Goal: Information Seeking & Learning: Learn about a topic

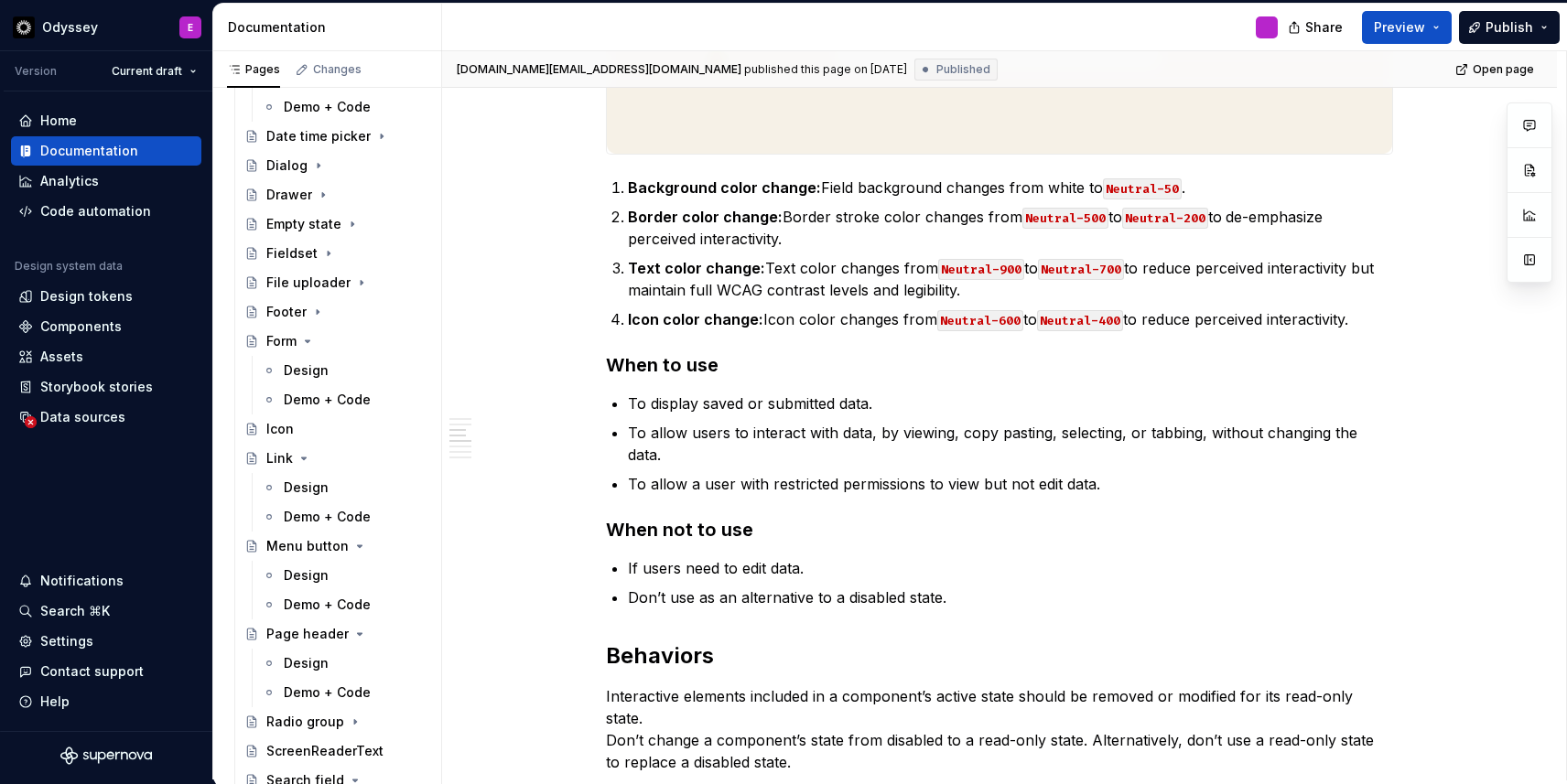
scroll to position [663, 0]
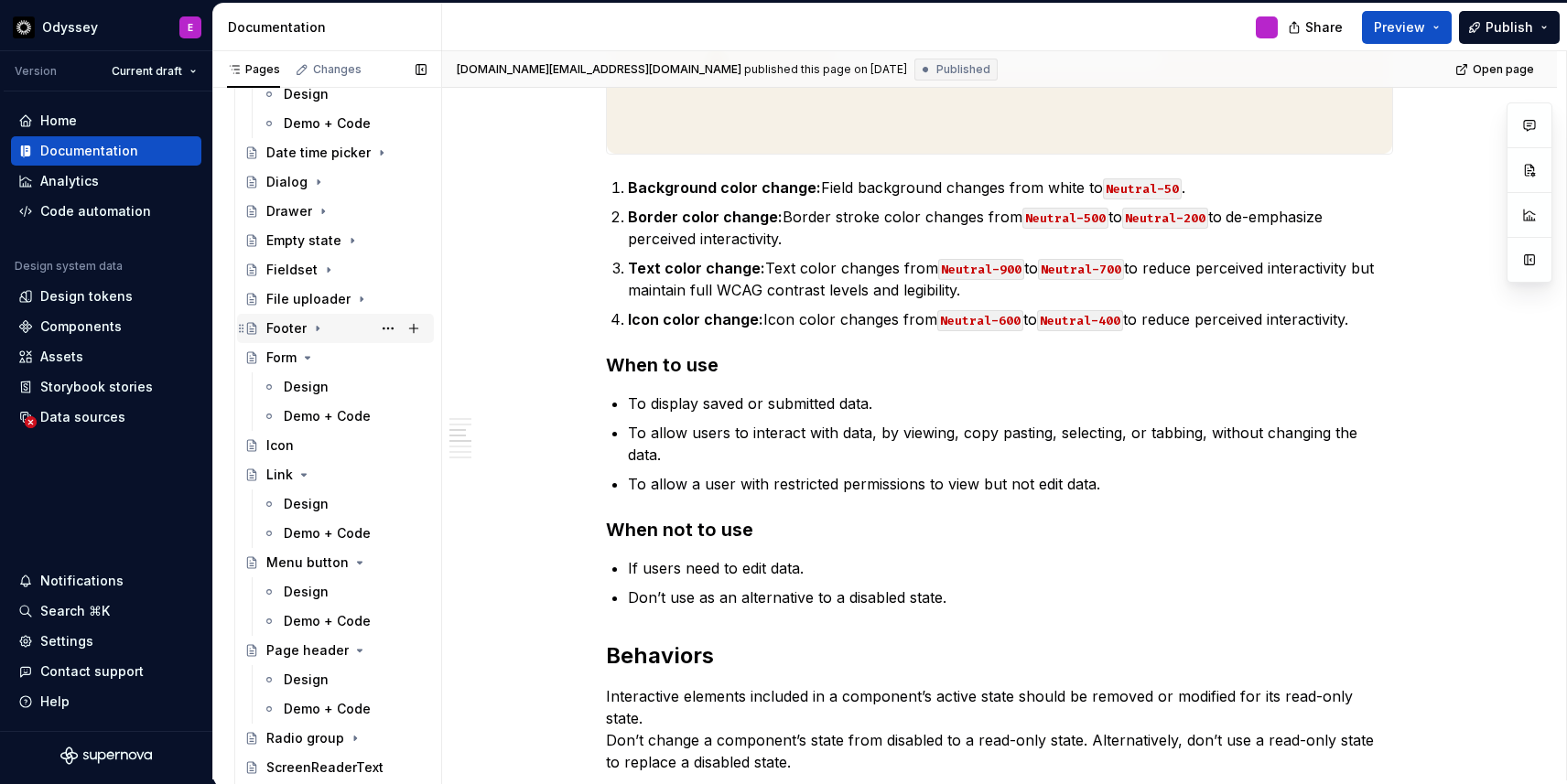
click at [293, 327] on div "Footer" at bounding box center [287, 328] width 41 height 18
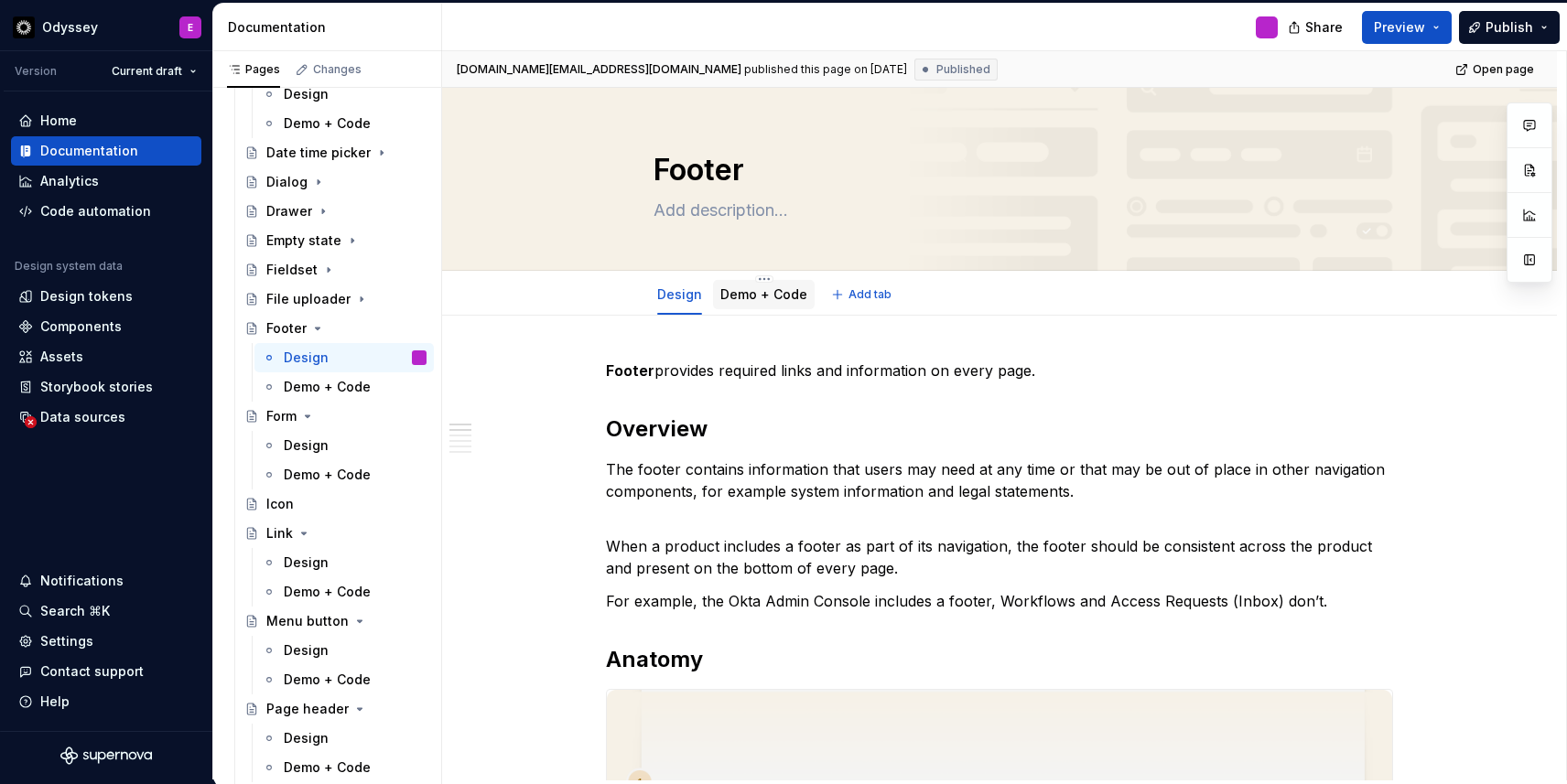
click at [765, 285] on div "Demo + Code" at bounding box center [764, 294] width 87 height 18
click at [315, 328] on icon "Page tree" at bounding box center [317, 328] width 5 height 2
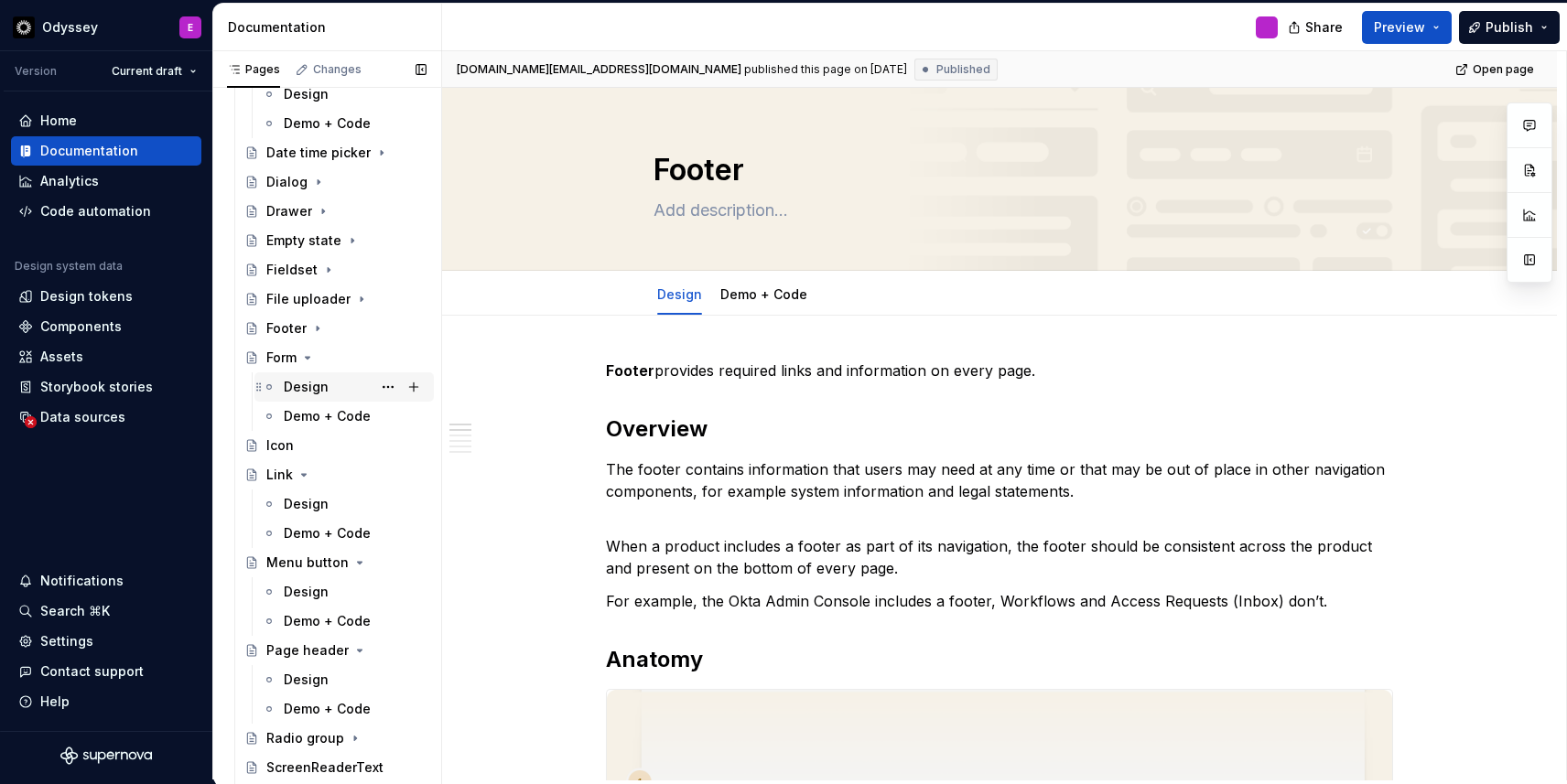
click at [295, 375] on div "Design" at bounding box center [355, 387] width 143 height 26
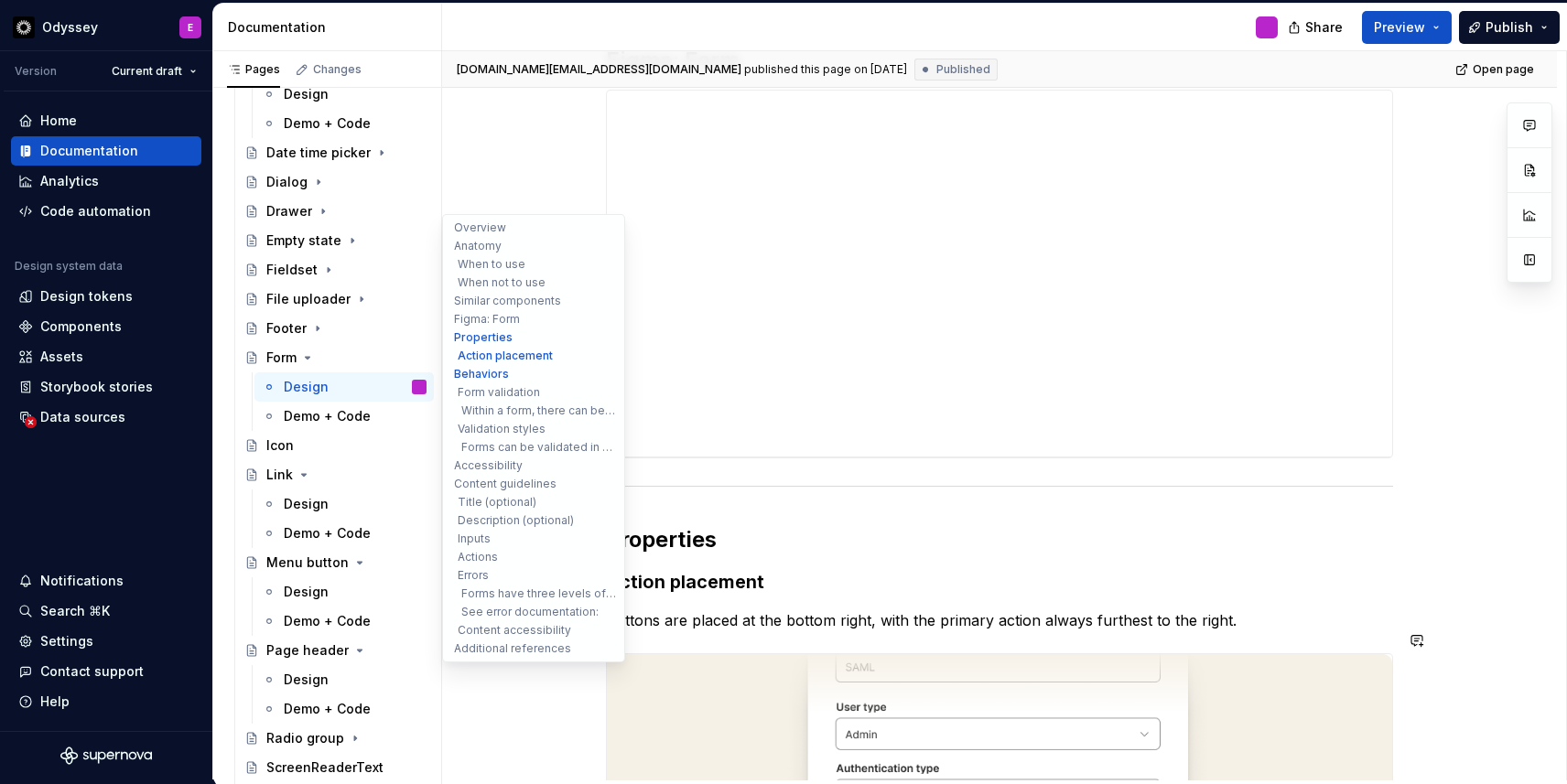
scroll to position [1889, 0]
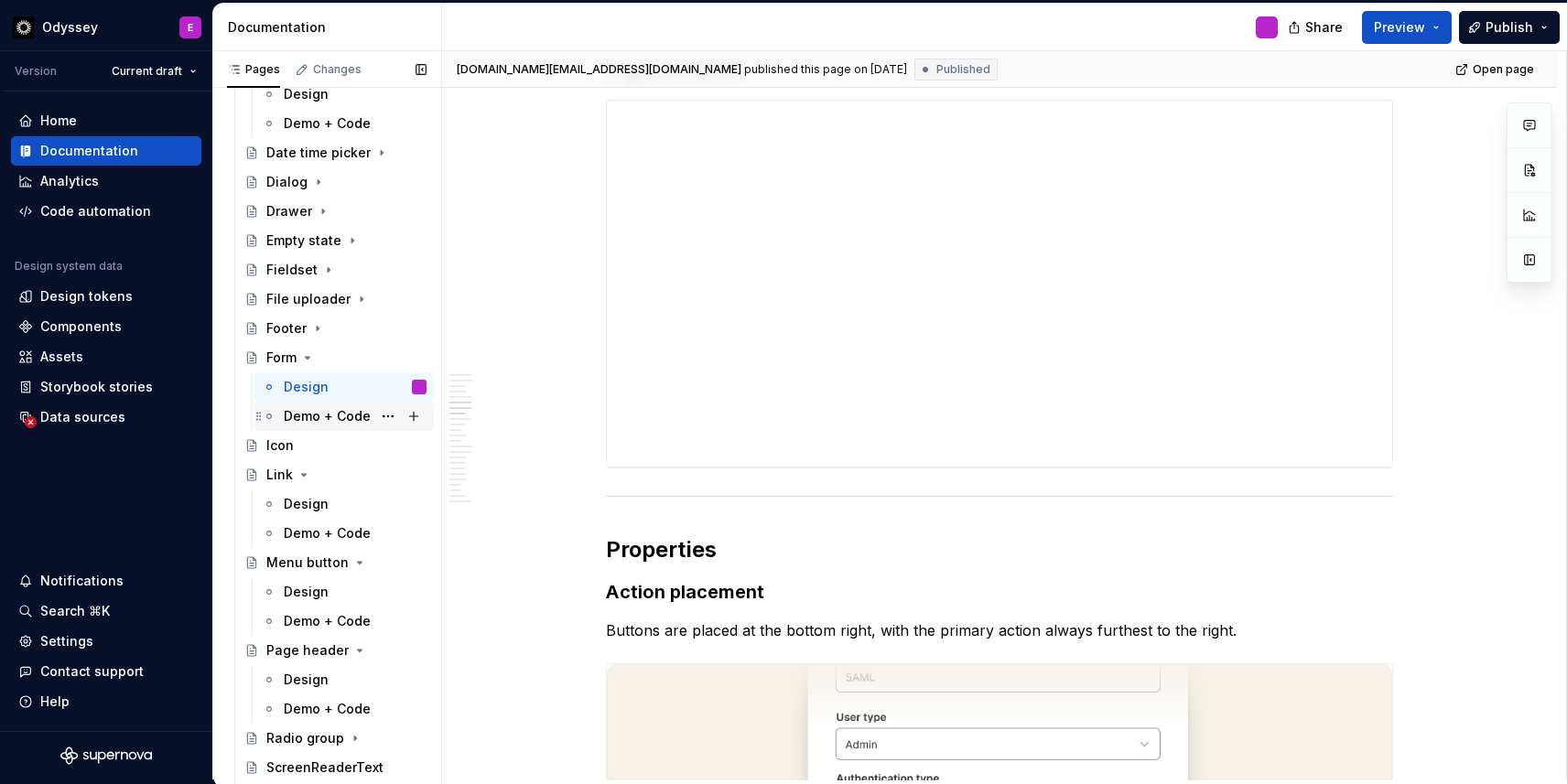
click at [352, 421] on div "Demo + Code" at bounding box center [327, 416] width 87 height 18
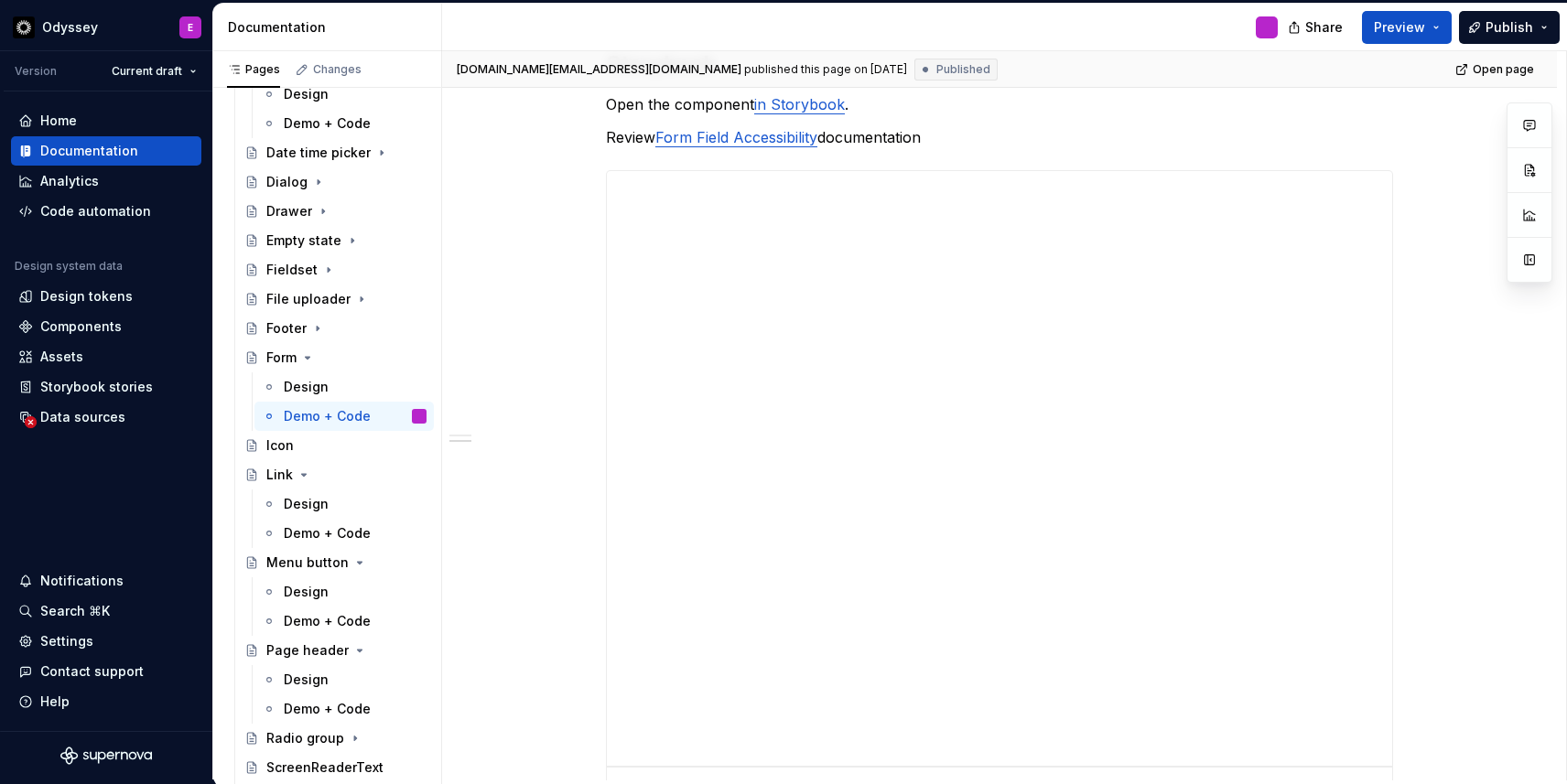
scroll to position [443, 0]
click at [304, 350] on icon "Page tree" at bounding box center [307, 357] width 15 height 15
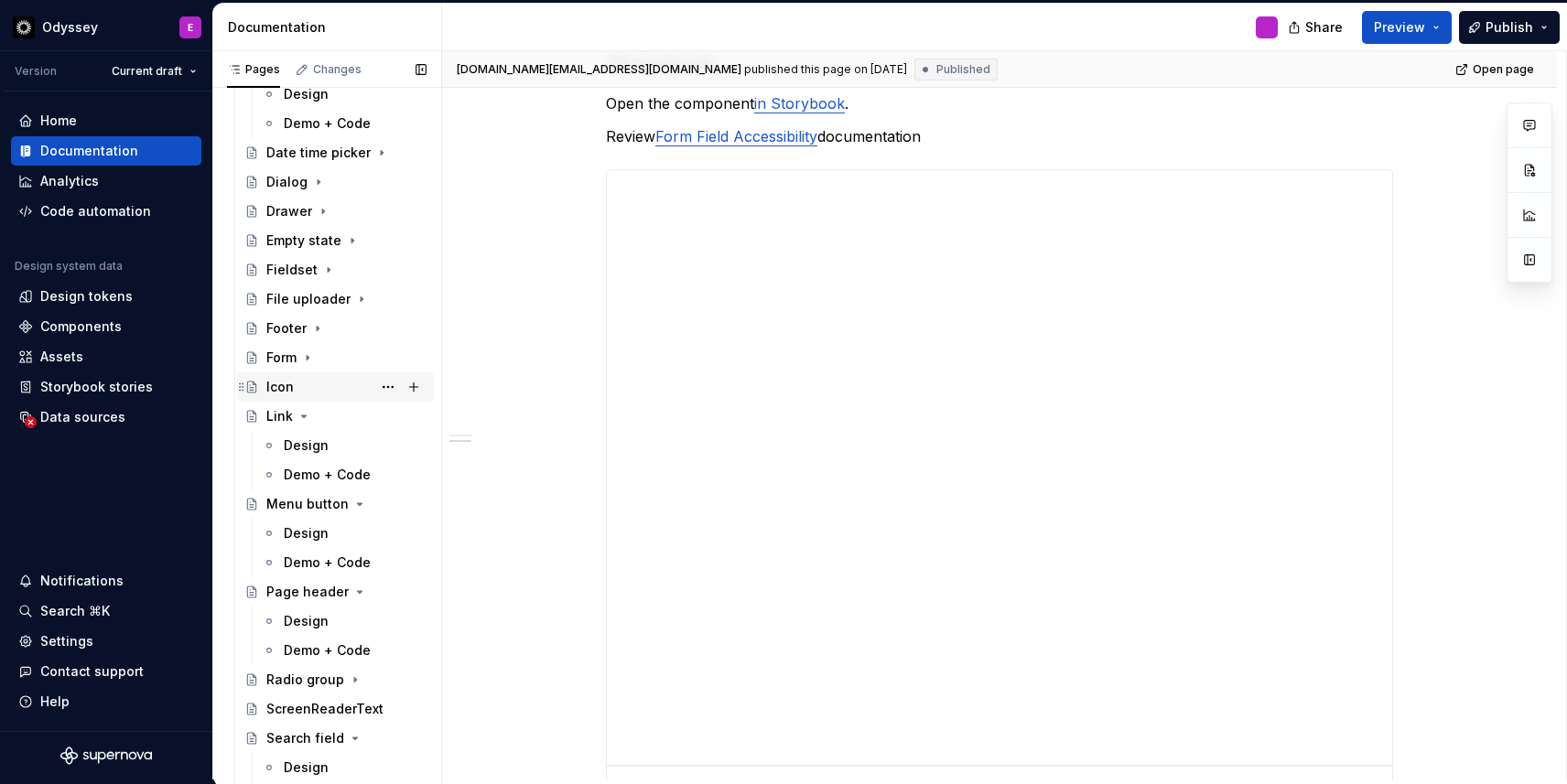
click at [279, 393] on div "Icon" at bounding box center [281, 387] width 28 height 18
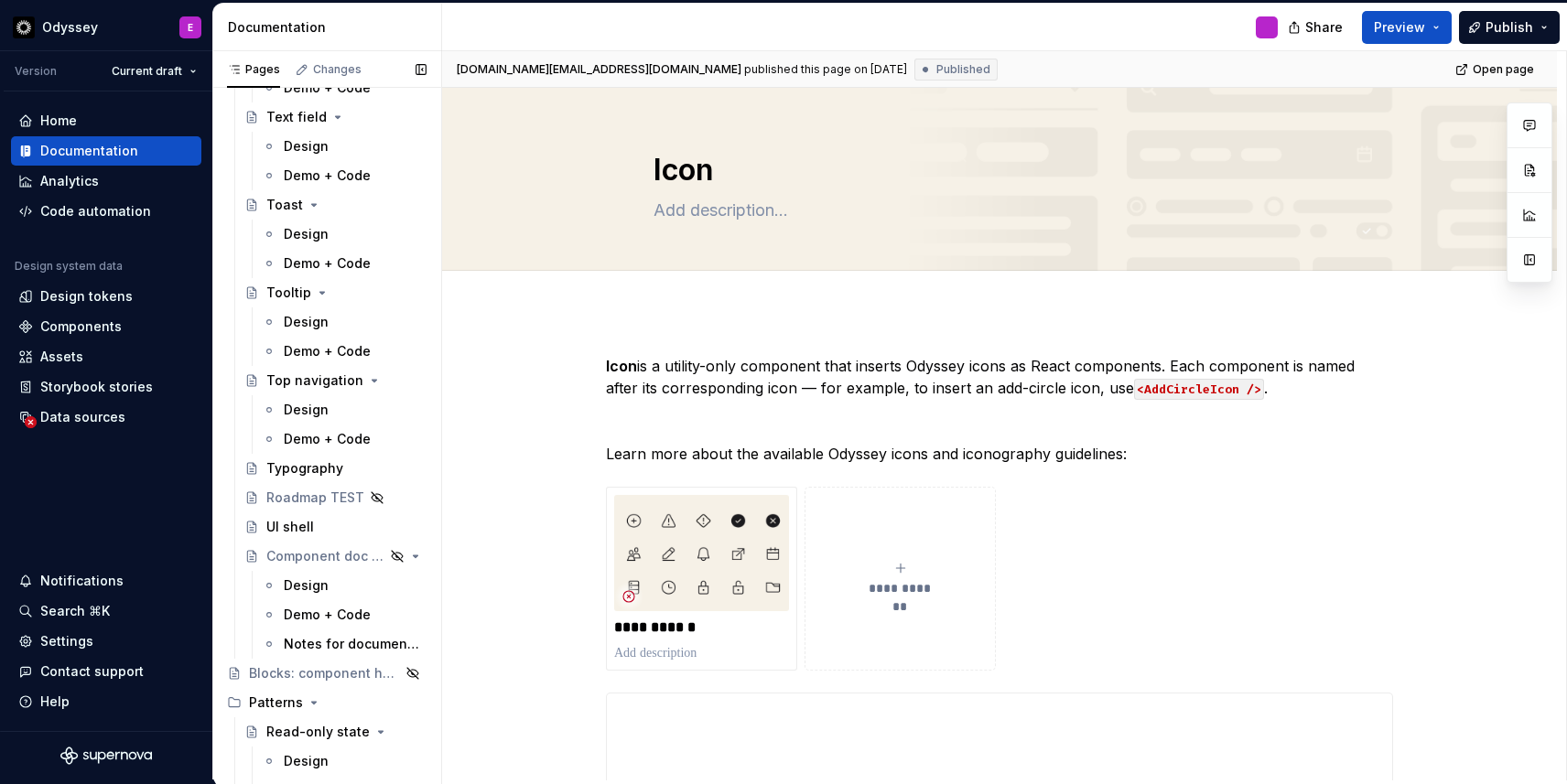
scroll to position [2095, 0]
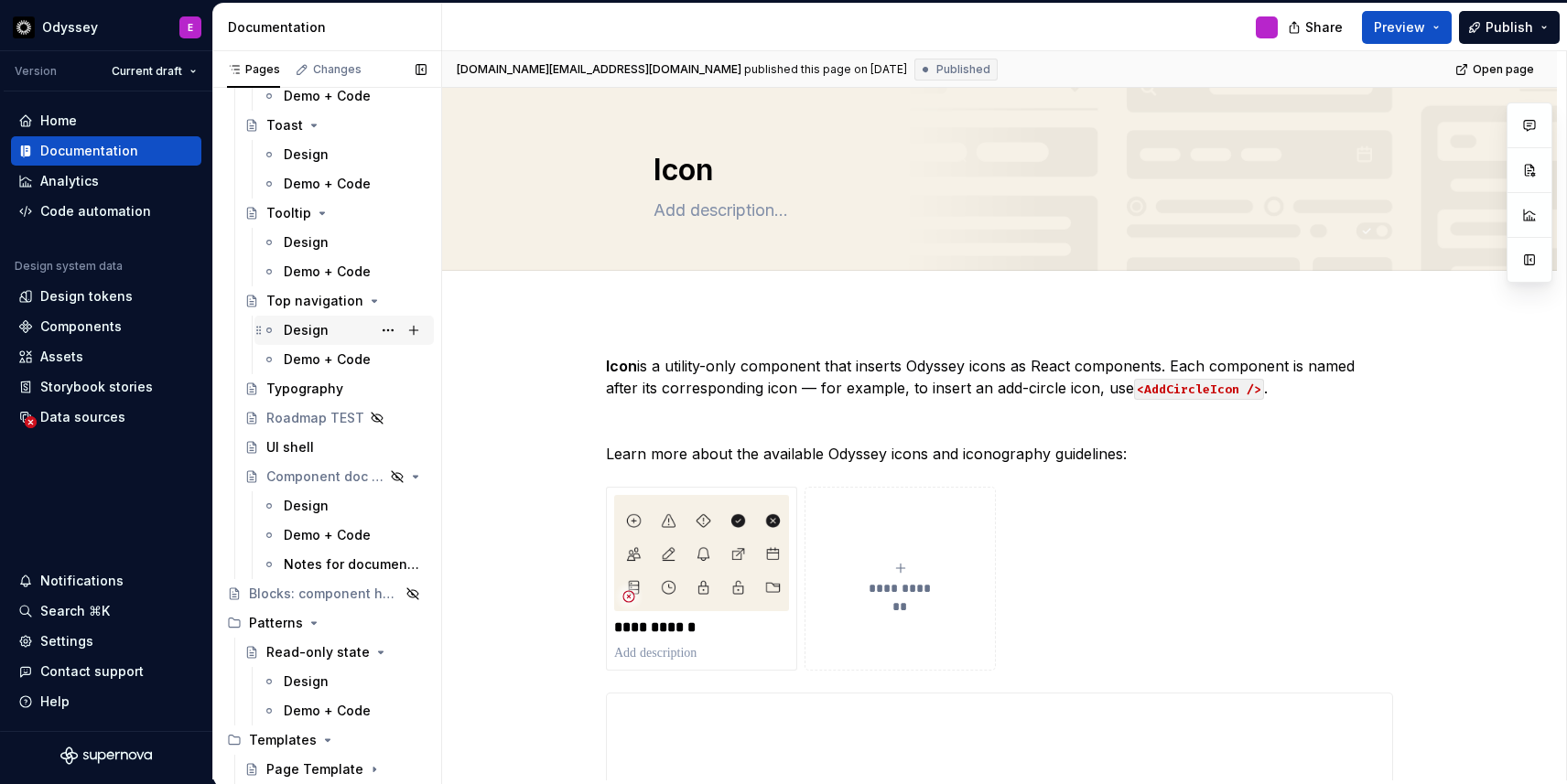
type textarea "*"
